Goal: Task Accomplishment & Management: Manage account settings

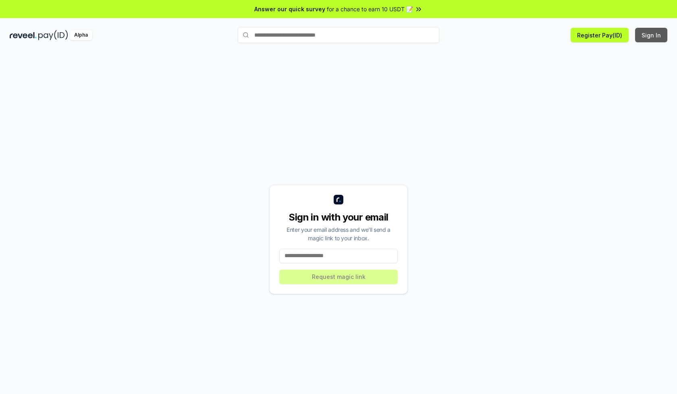
click at [651, 35] on button "Sign In" at bounding box center [651, 35] width 32 height 14
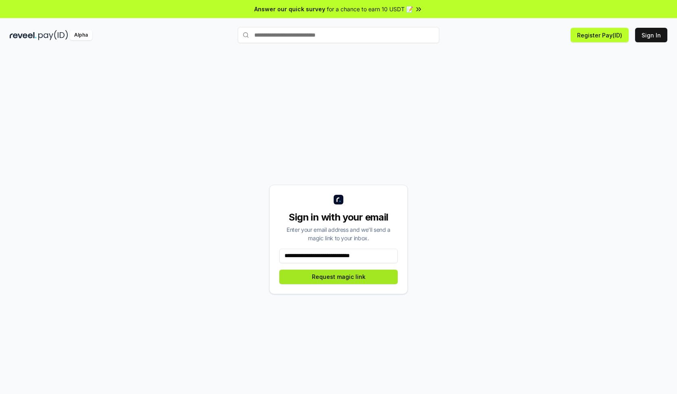
type input "**********"
click at [338, 277] on button "Request magic link" at bounding box center [338, 277] width 118 height 14
